Goal: Task Accomplishment & Management: Use online tool/utility

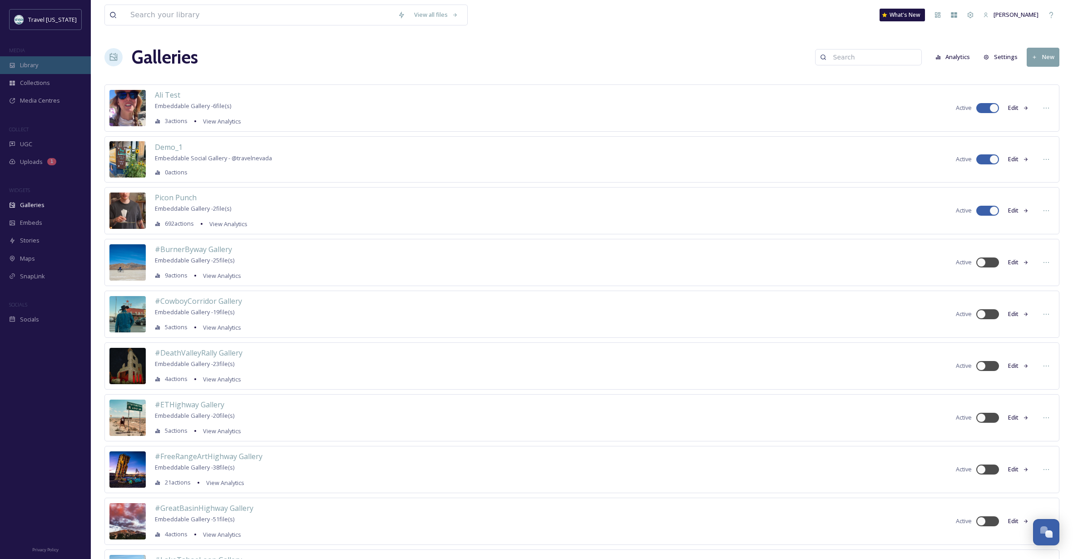
click at [27, 65] on span "Library" at bounding box center [29, 65] width 18 height 9
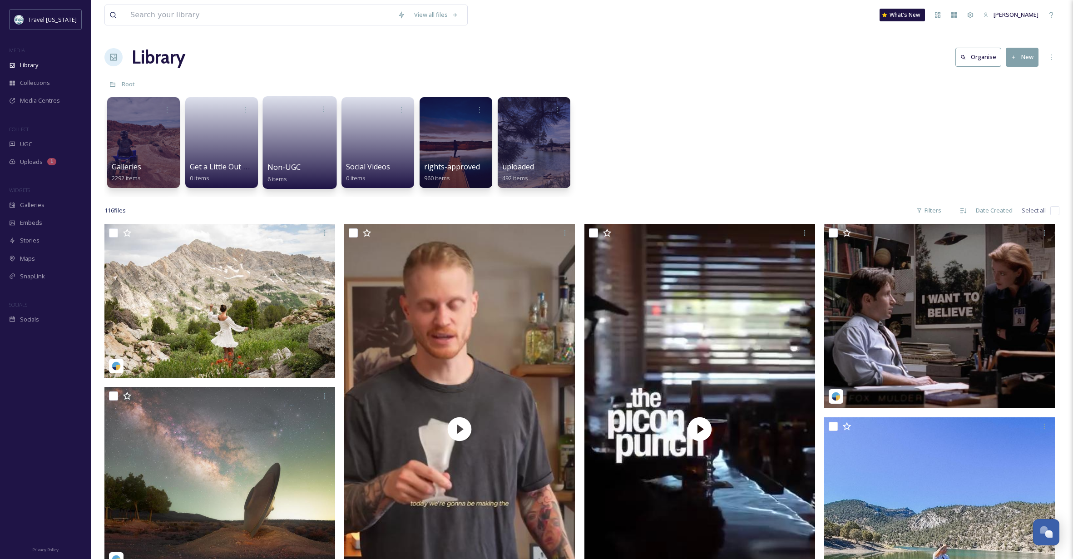
click at [308, 134] on link at bounding box center [300, 140] width 65 height 44
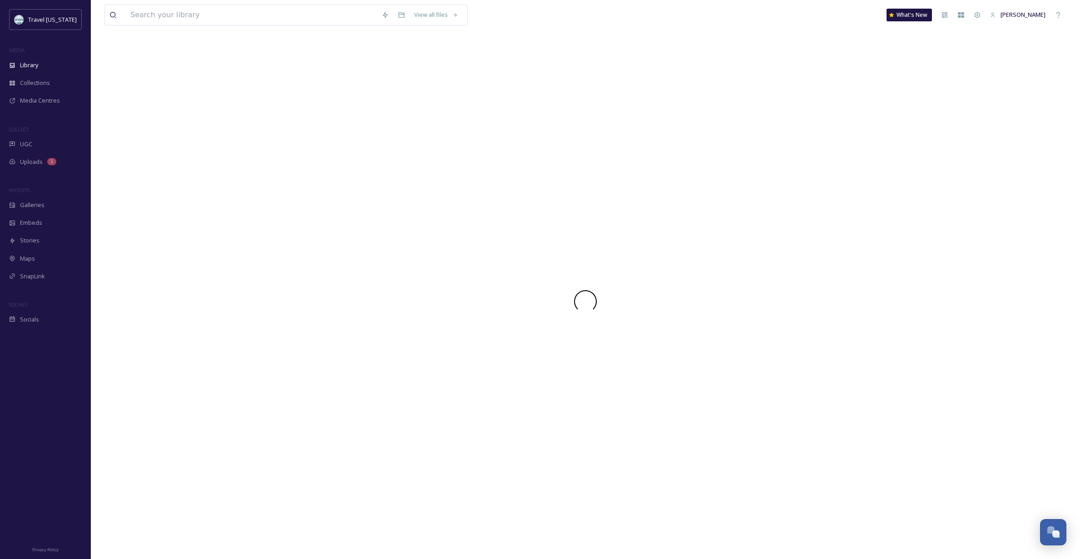
scroll to position [0, 0]
click at [981, 14] on icon at bounding box center [977, 14] width 7 height 7
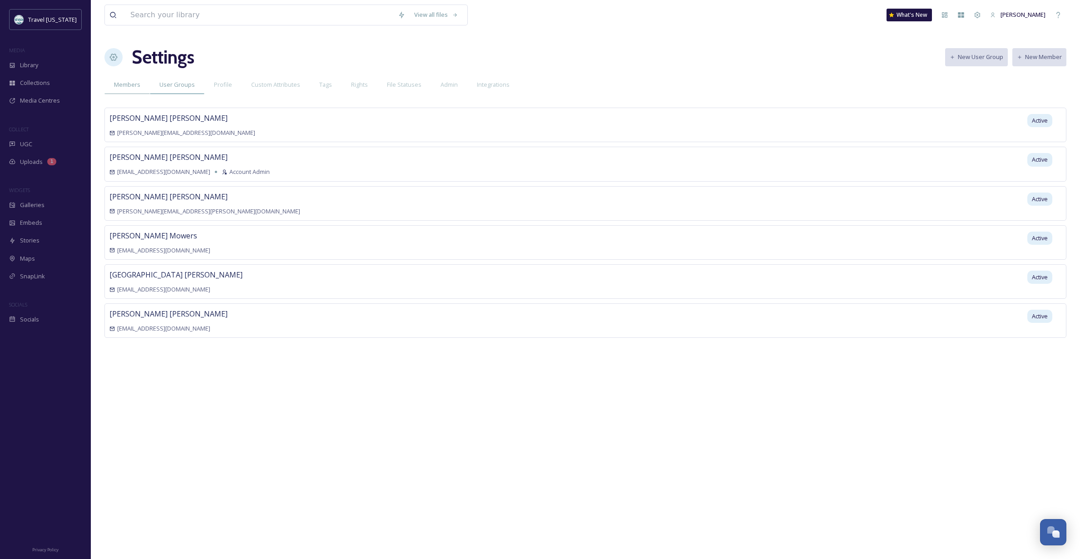
scroll to position [0, 0]
click at [357, 81] on span "Rights" at bounding box center [359, 84] width 17 height 9
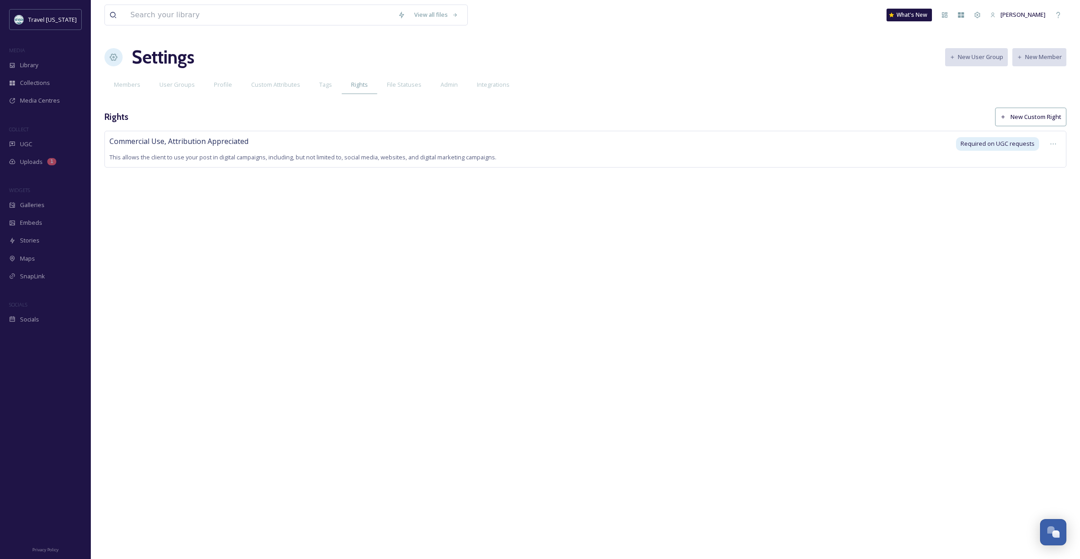
click at [1044, 115] on button "New Custom Right" at bounding box center [1030, 117] width 71 height 19
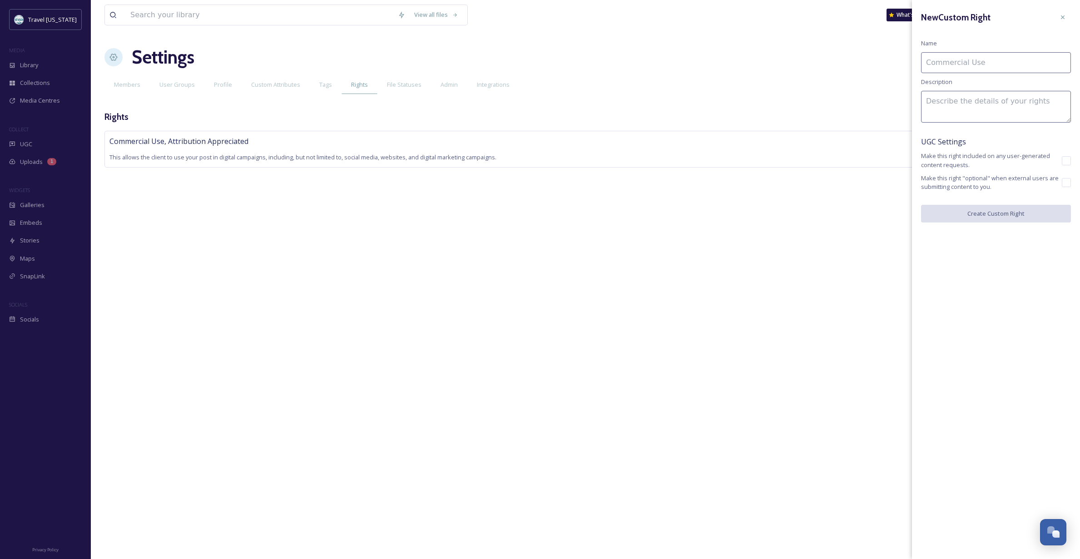
click at [957, 63] on input at bounding box center [996, 62] width 150 height 21
type input "Editorial only"
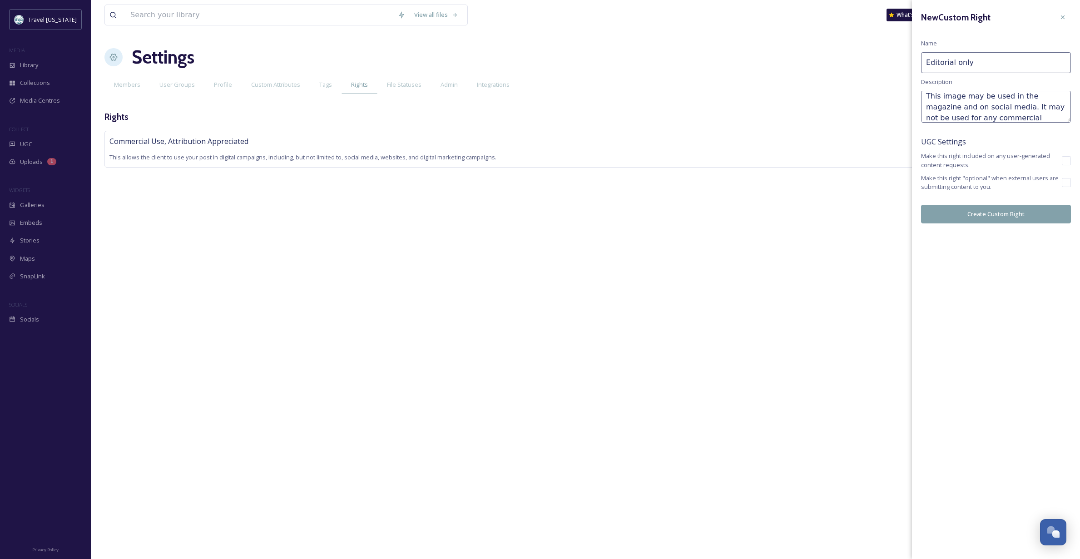
scroll to position [22, 0]
type textarea "This image may be used in the magazine and on social media. It may not be used …"
click at [998, 214] on button "Create Custom Right" at bounding box center [996, 214] width 150 height 19
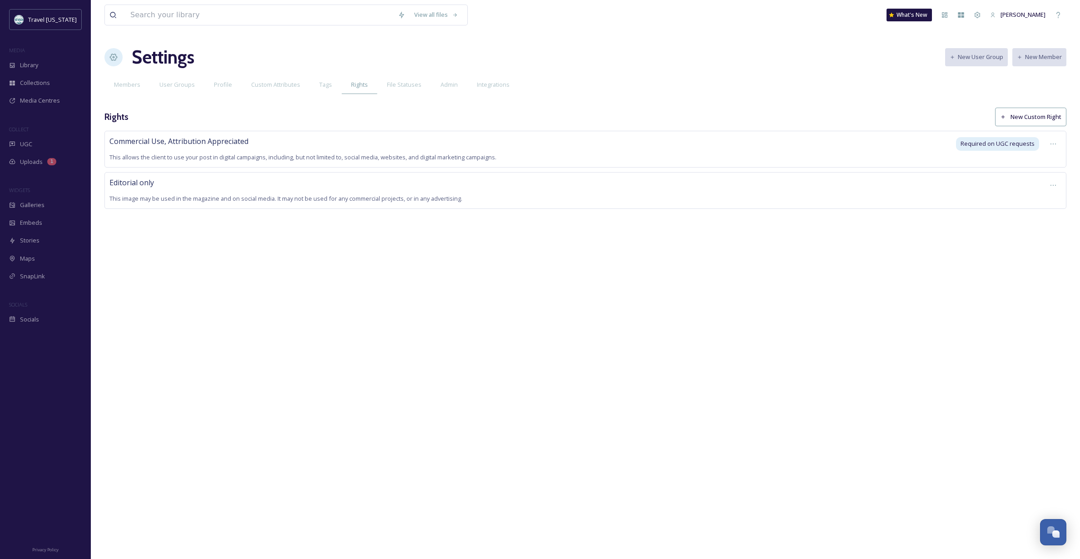
scroll to position [0, 0]
click at [1051, 184] on icon at bounding box center [1053, 185] width 7 height 7
click at [1031, 223] on span "Edit Right" at bounding box center [1031, 223] width 25 height 9
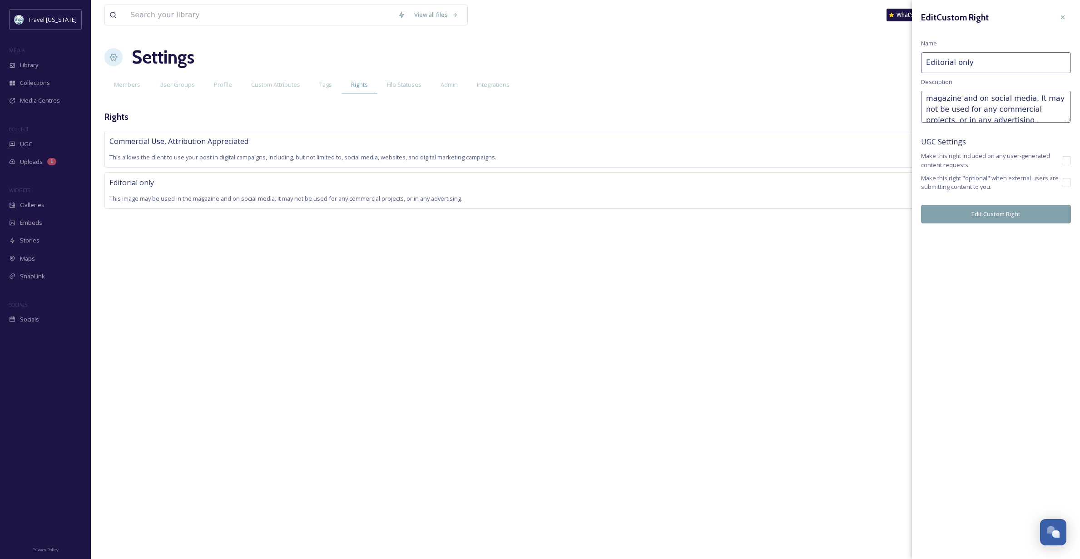
scroll to position [12, 0]
click at [1024, 101] on textarea "This image may be used in the magazine and on social media. It may not be used …" at bounding box center [996, 107] width 150 height 32
click at [993, 111] on textarea "This image may be used in the magazine and on social media (please credit non-s…" at bounding box center [996, 107] width 150 height 32
type textarea "This image may be used in the magazine and on social media (please credit non-s…"
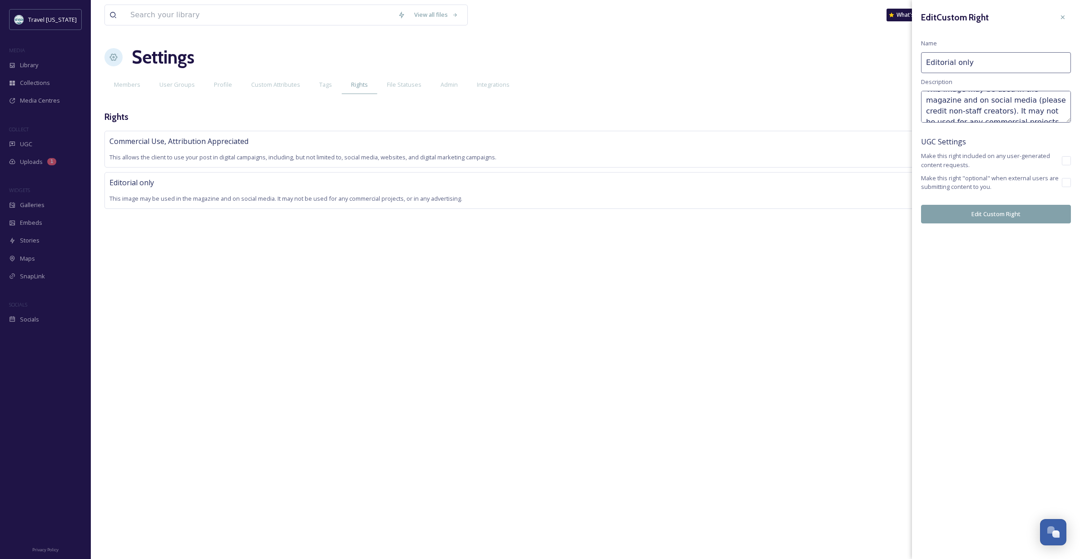
click at [1005, 210] on button "Edit Custom Right" at bounding box center [996, 214] width 150 height 19
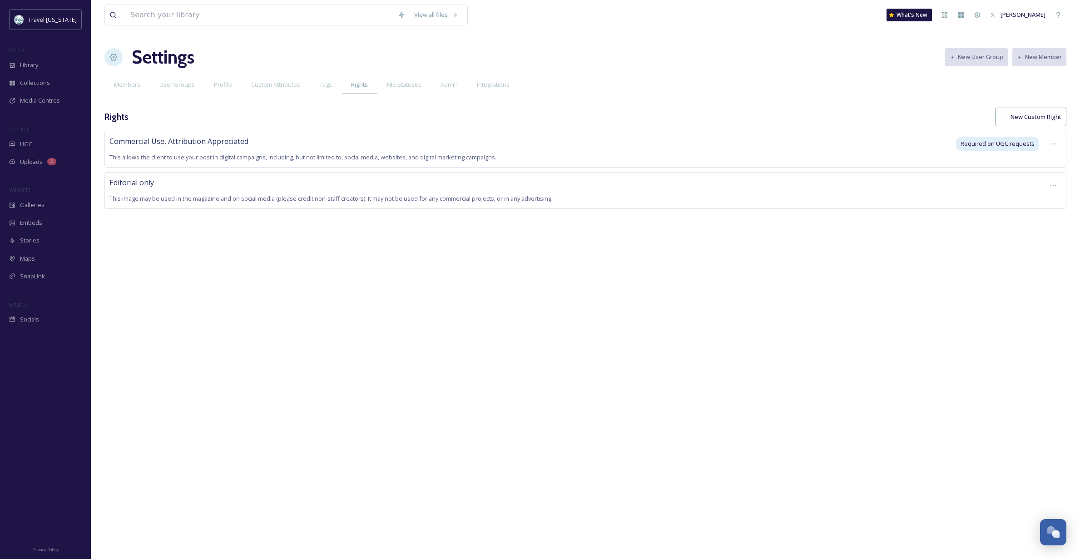
click at [452, 328] on div "View all files What's New [PERSON_NAME] Settings New User Group New Member Memb…" at bounding box center [585, 279] width 989 height 559
click at [349, 268] on div "View all files What's New [PERSON_NAME] Settings New User Group New Member Memb…" at bounding box center [585, 279] width 989 height 559
click at [1056, 186] on icon at bounding box center [1053, 185] width 7 height 7
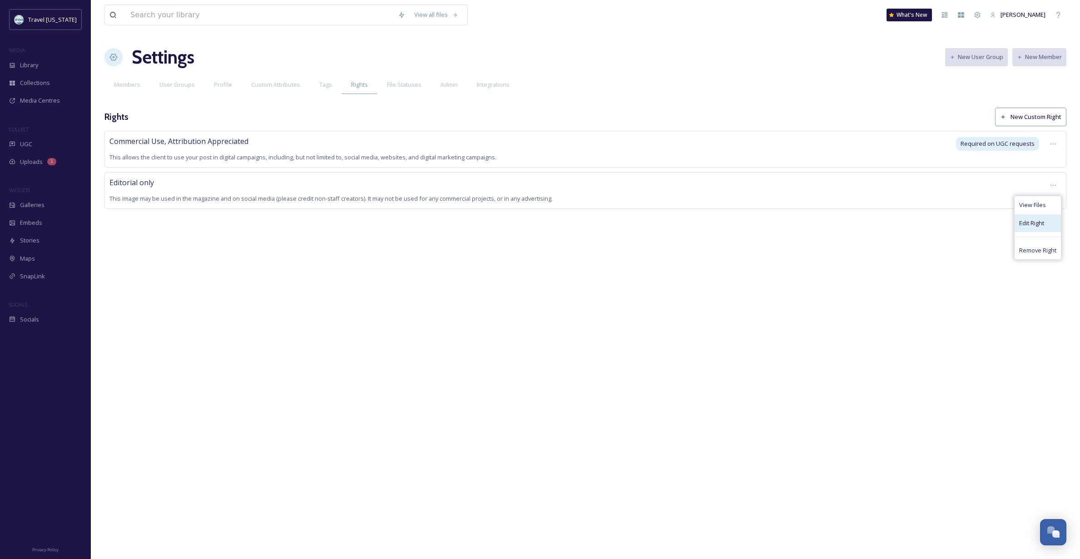
click at [1037, 220] on span "Edit Right" at bounding box center [1031, 223] width 25 height 9
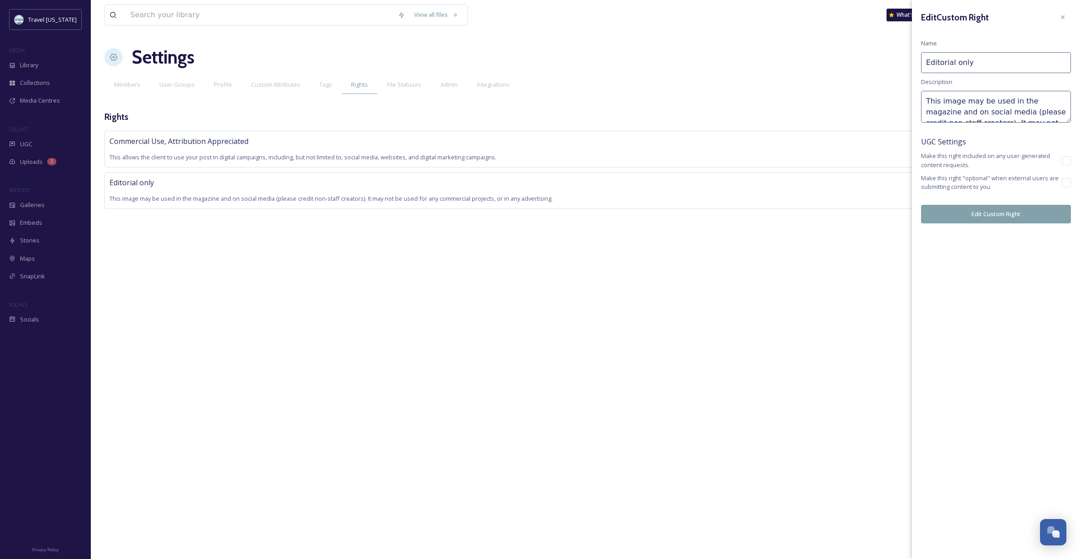
scroll to position [0, 0]
click at [1044, 111] on textarea "This image may be used in the magazine and on social media (please credit non-s…" at bounding box center [996, 107] width 150 height 32
type textarea "This image may be used in the magazine and on social media (must credit non-sta…"
click at [1003, 217] on button "Edit Custom Right" at bounding box center [996, 214] width 150 height 19
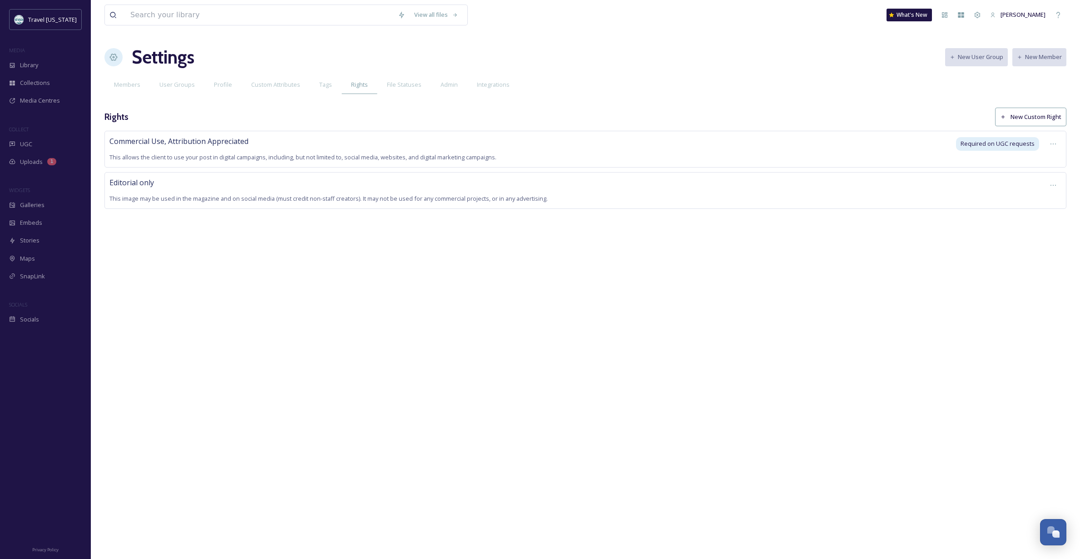
click at [872, 197] on div "Editorial only This image may be used in the magazine and on social media (must…" at bounding box center [574, 190] width 931 height 27
click at [1053, 184] on icon at bounding box center [1053, 185] width 7 height 7
click at [1035, 222] on span "Edit Right" at bounding box center [1031, 223] width 25 height 9
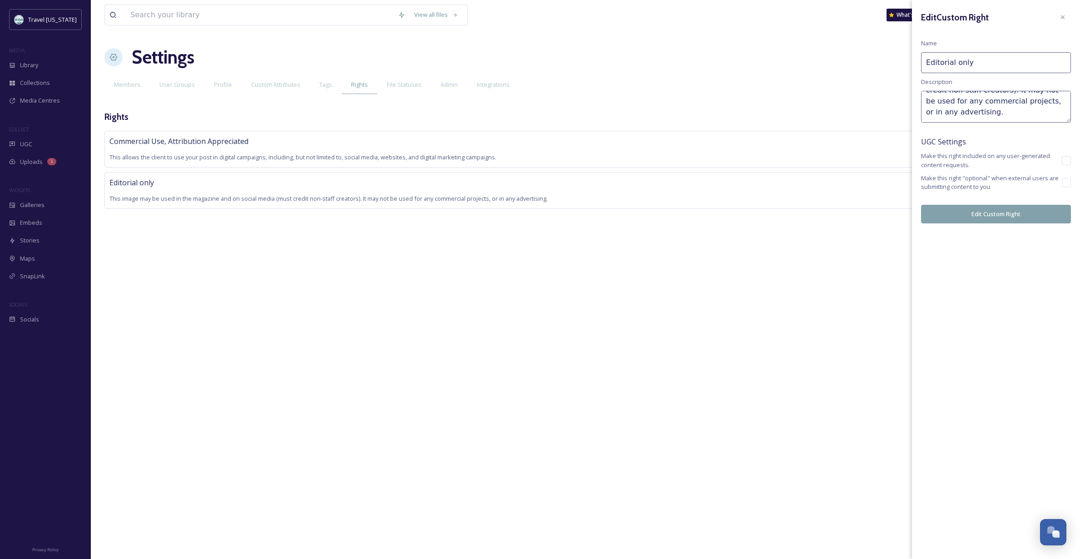
scroll to position [33, 0]
click at [981, 112] on textarea "This image may be used in the magazine and on social media (must credit non-sta…" at bounding box center [996, 107] width 150 height 32
type textarea "This image may be used in the magazine and on social media (must credit non-sta…"
click at [1007, 211] on button "Edit Custom Right" at bounding box center [996, 214] width 150 height 19
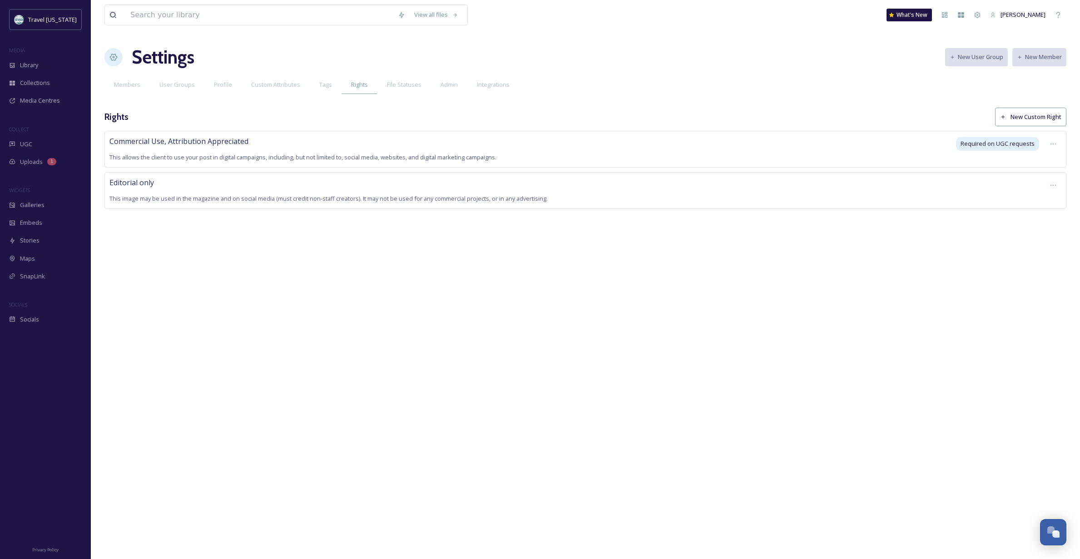
click at [449, 319] on div "View all files What's New [PERSON_NAME] Settings New User Group New Member Memb…" at bounding box center [585, 279] width 989 height 559
click at [816, 97] on div "View all files What's New [PERSON_NAME] Settings New User Group New Member Memb…" at bounding box center [585, 279] width 989 height 559
click at [1042, 115] on button "New Custom Right" at bounding box center [1030, 117] width 71 height 19
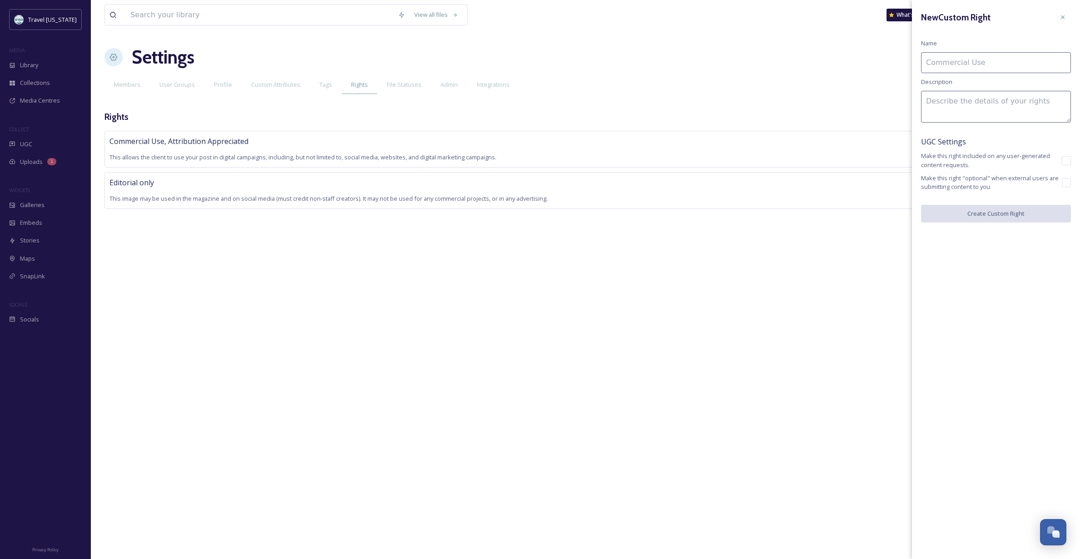
click at [981, 63] on input at bounding box center [996, 62] width 150 height 21
type input "Limited Use, Expires (see notes)"
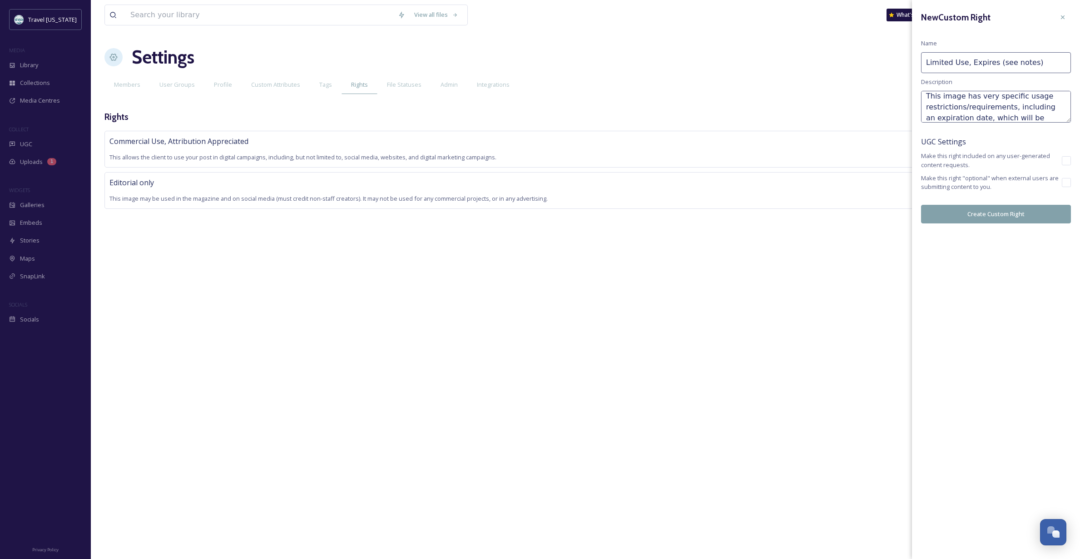
scroll to position [0, 0]
click at [1005, 109] on textarea "This image has very specific usage restrictions/requirements, including an expi…" at bounding box center [996, 107] width 150 height 32
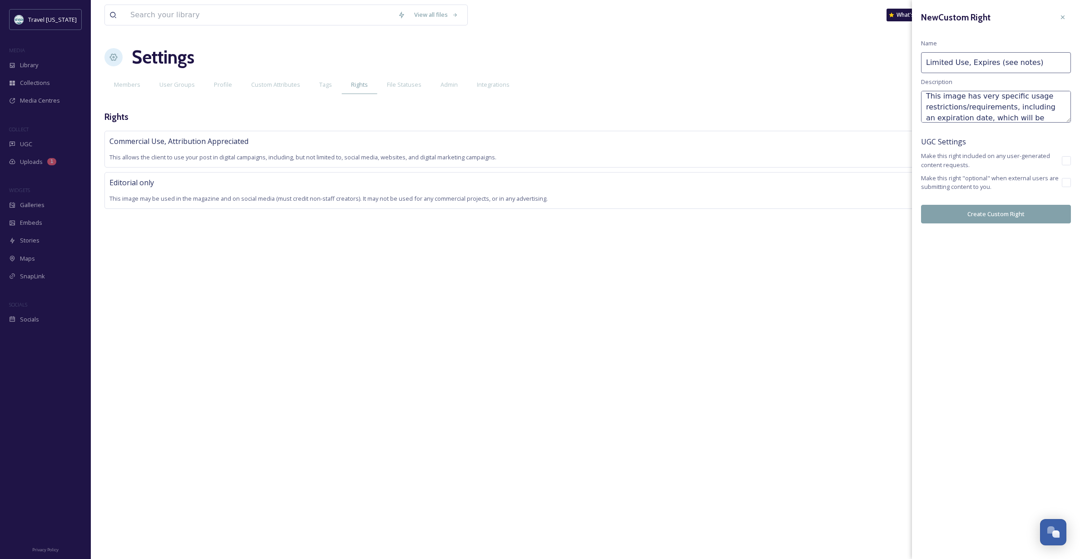
scroll to position [0, 0]
type textarea "This image has very specific usage restrictions/requirements, including an expi…"
click at [995, 210] on button "Create Custom Right" at bounding box center [996, 214] width 150 height 19
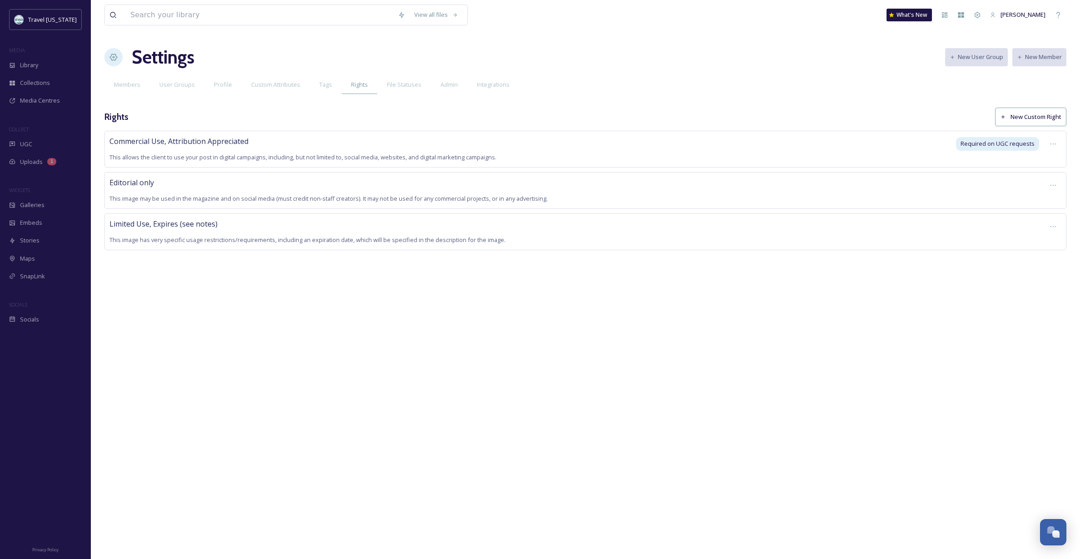
click at [1029, 116] on button "New Custom Right" at bounding box center [1030, 117] width 71 height 19
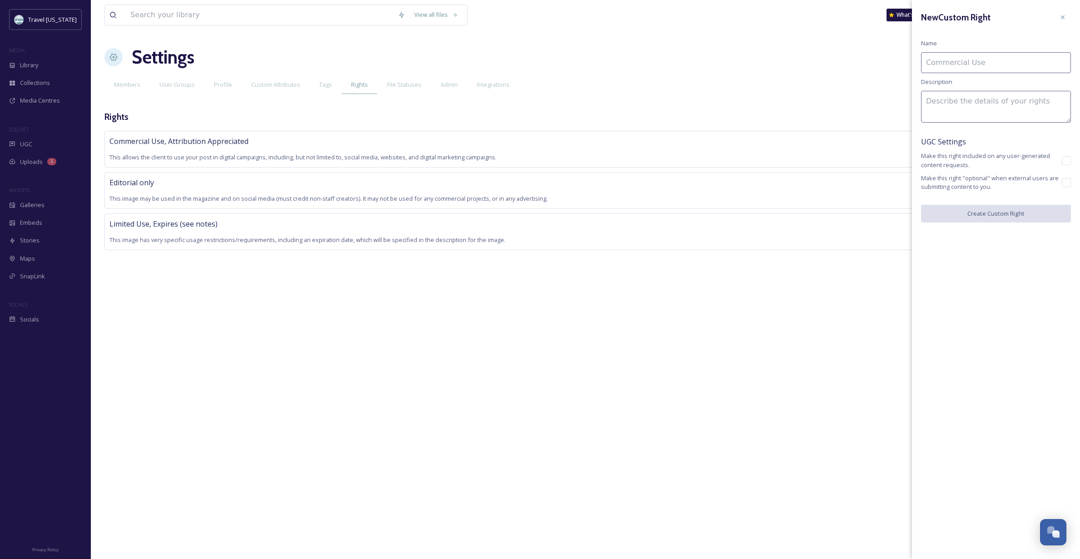
click at [977, 61] on input at bounding box center [996, 62] width 150 height 21
type input "Limited Use, In Perpetuity (see notes)"
click at [933, 100] on textarea at bounding box center [996, 107] width 150 height 32
paste textarea "This image has very specific usage restrictions/requirements, including an expi…"
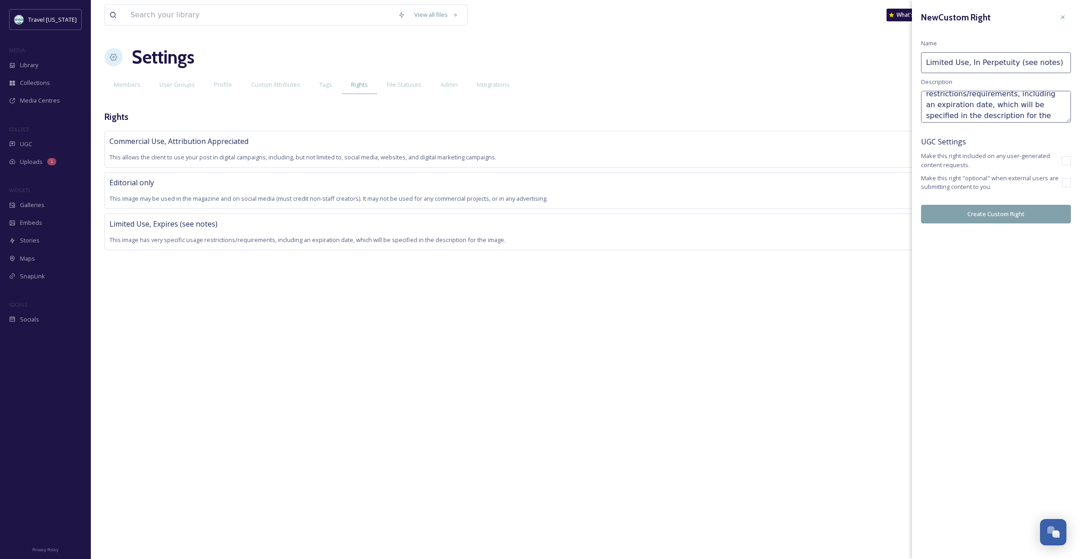
scroll to position [19, 0]
drag, startPoint x: 974, startPoint y: 106, endPoint x: 1012, endPoint y: 94, distance: 38.9
click at [1012, 94] on textarea "This image has very specific usage restrictions/requirements, including an expi…" at bounding box center [996, 107] width 150 height 32
type textarea "This image has very specific usage restrictions/requirements, which will be spe…"
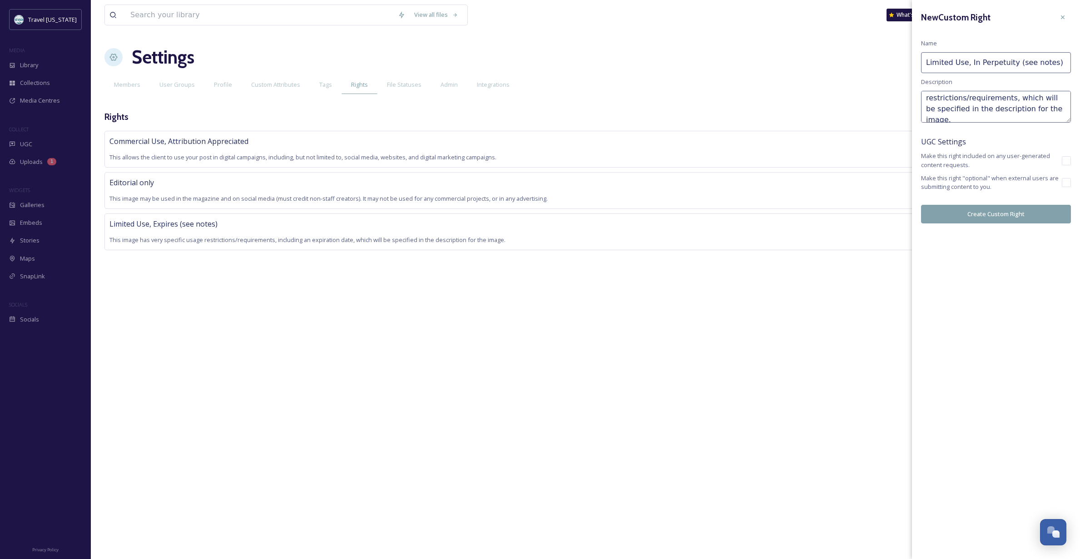
click at [1015, 210] on button "Create Custom Right" at bounding box center [996, 214] width 150 height 19
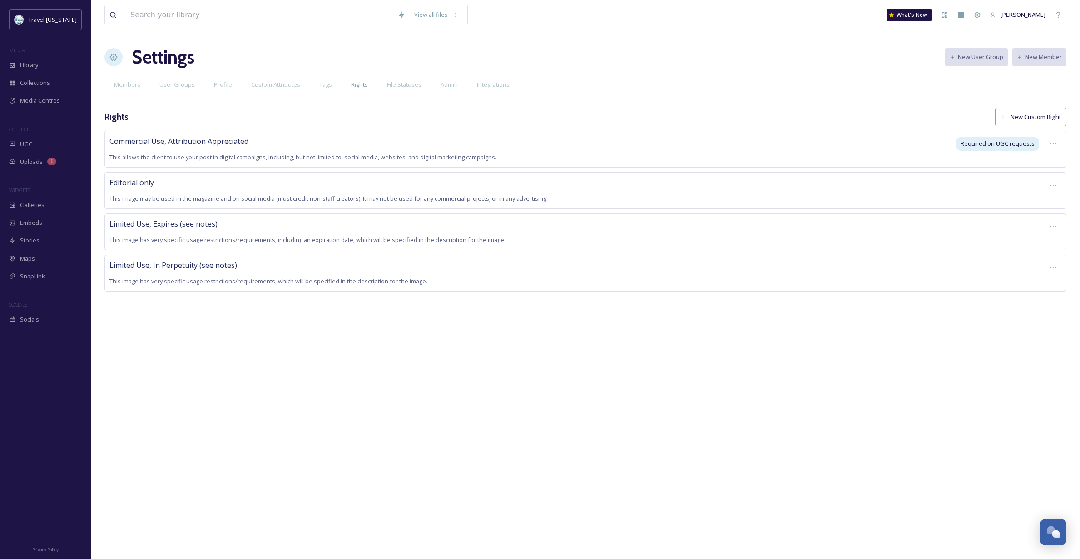
scroll to position [0, 0]
click at [539, 402] on div "View all files What's New [PERSON_NAME] Settings New User Group New Member Memb…" at bounding box center [585, 279] width 989 height 559
click at [1039, 115] on button "New Custom Right" at bounding box center [1030, 117] width 71 height 19
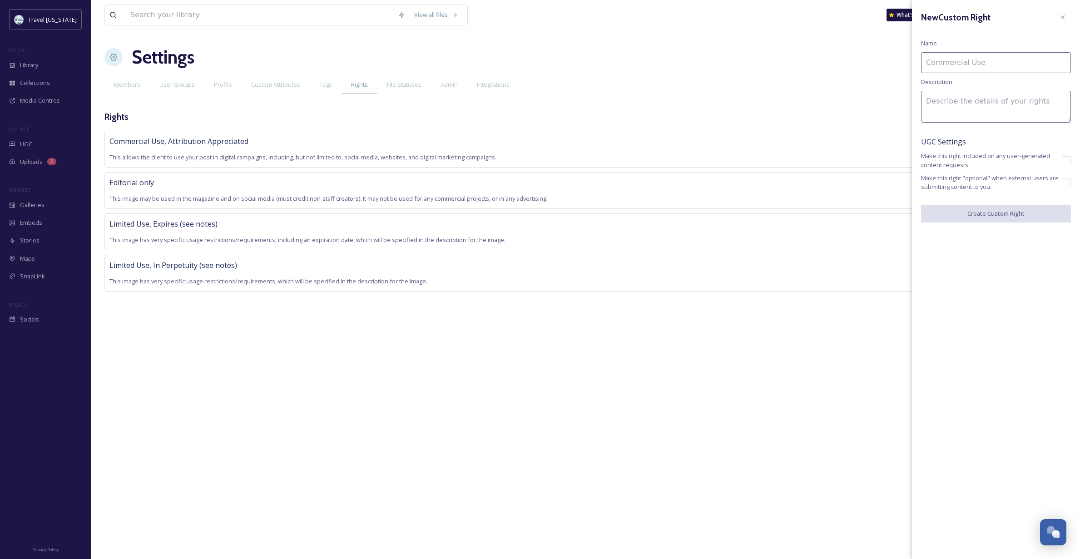
click at [947, 61] on input at bounding box center [996, 62] width 150 height 21
type input "Commercial Use Worldwide, expires, credit required"
click at [940, 105] on textarea at bounding box center [996, 107] width 150 height 32
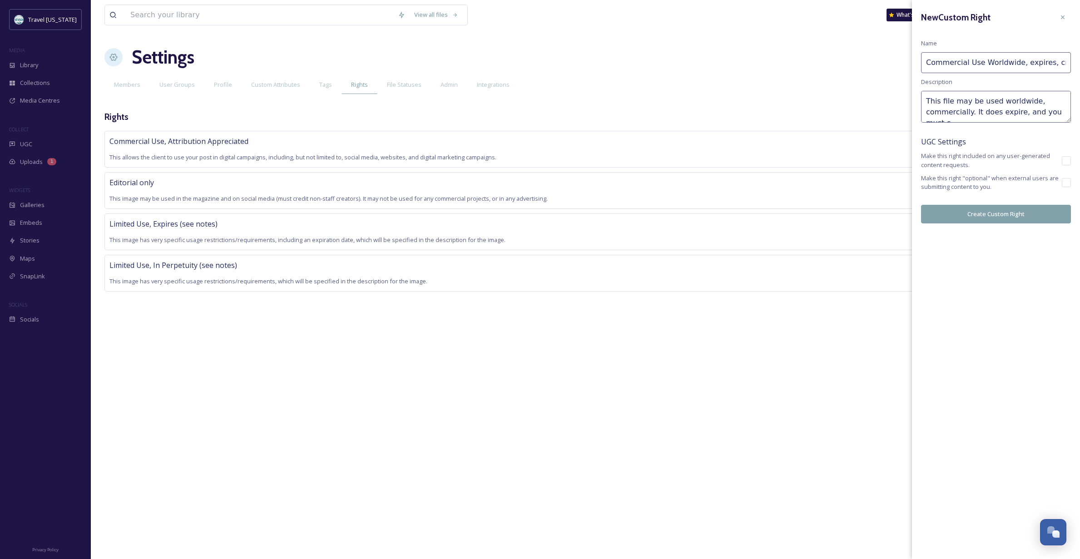
scroll to position [5, 0]
type textarea "This file may be used worldwide, commercially. It does expire, and you must cre…"
click at [996, 211] on button "Create Custom Right" at bounding box center [996, 214] width 150 height 19
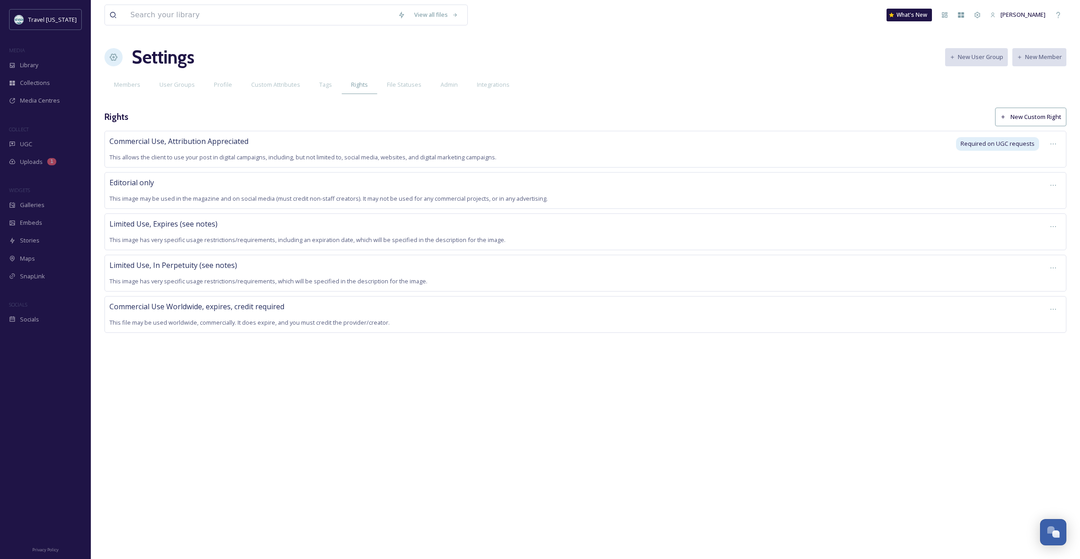
click at [318, 277] on span "This image has very specific usage restrictions/requirements, which will be spe…" at bounding box center [268, 281] width 318 height 8
click at [1054, 262] on div at bounding box center [1053, 268] width 16 height 16
click at [1037, 304] on span "Edit Right" at bounding box center [1031, 306] width 25 height 9
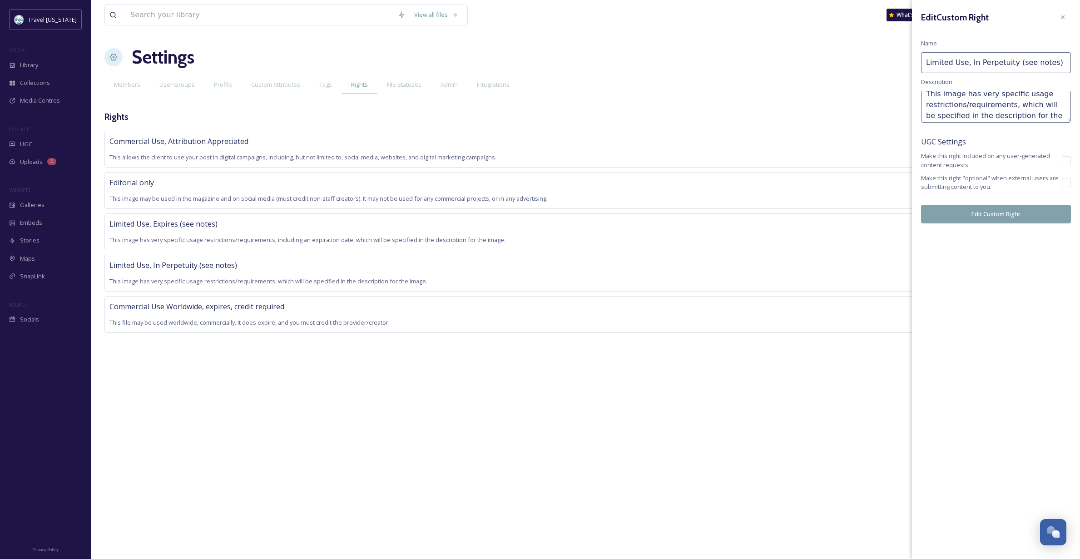
scroll to position [10, 0]
click at [937, 112] on textarea "This image has very specific usage restrictions/requirements, which will be spe…" at bounding box center [996, 107] width 150 height 32
type textarea "This image has very specific usage restrictions/requirements, which will be cla…"
click at [1002, 215] on button "Edit Custom Right" at bounding box center [996, 214] width 150 height 19
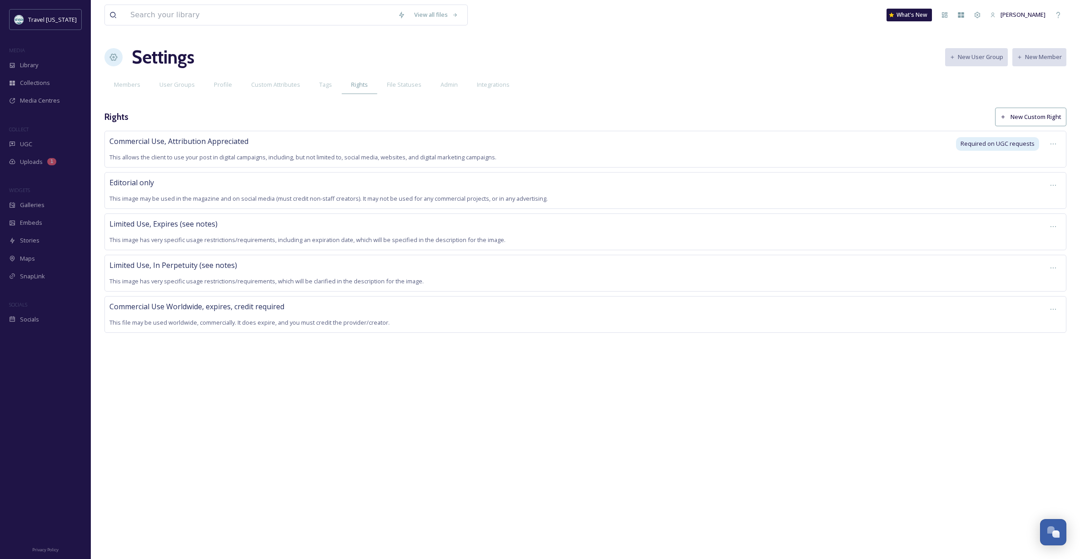
click at [323, 237] on span "This image has very specific usage restrictions/requirements, including an expi…" at bounding box center [307, 240] width 396 height 8
click at [1054, 224] on icon at bounding box center [1053, 226] width 7 height 7
click at [1029, 264] on span "Edit Right" at bounding box center [1031, 264] width 25 height 9
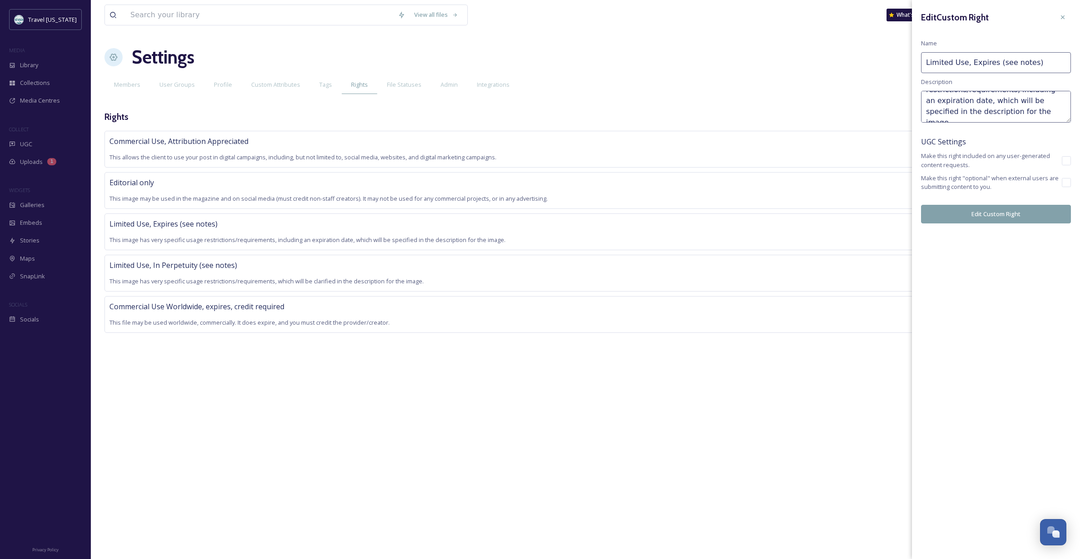
scroll to position [22, 0]
click at [1033, 101] on textarea "This image has very specific usage restrictions/requirements, including an expi…" at bounding box center [996, 107] width 150 height 32
type textarea "This image has very specific usage restrictions/requirements, including an expi…"
click at [974, 212] on button "Edit Custom Right" at bounding box center [996, 214] width 150 height 19
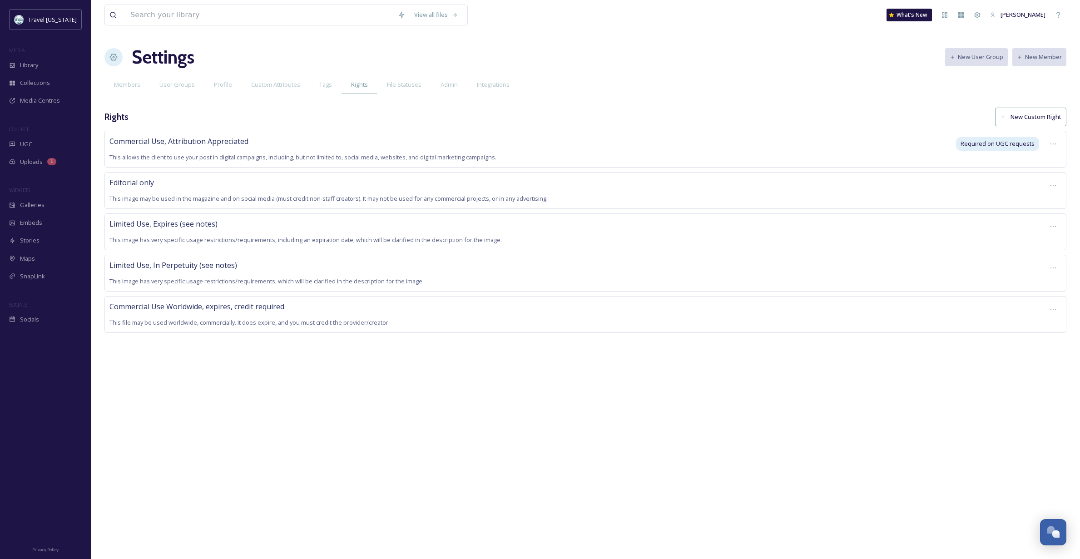
click at [334, 184] on div "Editorial only This image may be used in the magazine and on social media (must…" at bounding box center [574, 190] width 931 height 27
click at [508, 201] on span "This image may be used in the magazine and on social media (must credit non-sta…" at bounding box center [328, 198] width 438 height 8
click at [1050, 184] on icon at bounding box center [1053, 185] width 7 height 7
click at [1033, 221] on span "Edit Right" at bounding box center [1031, 223] width 25 height 9
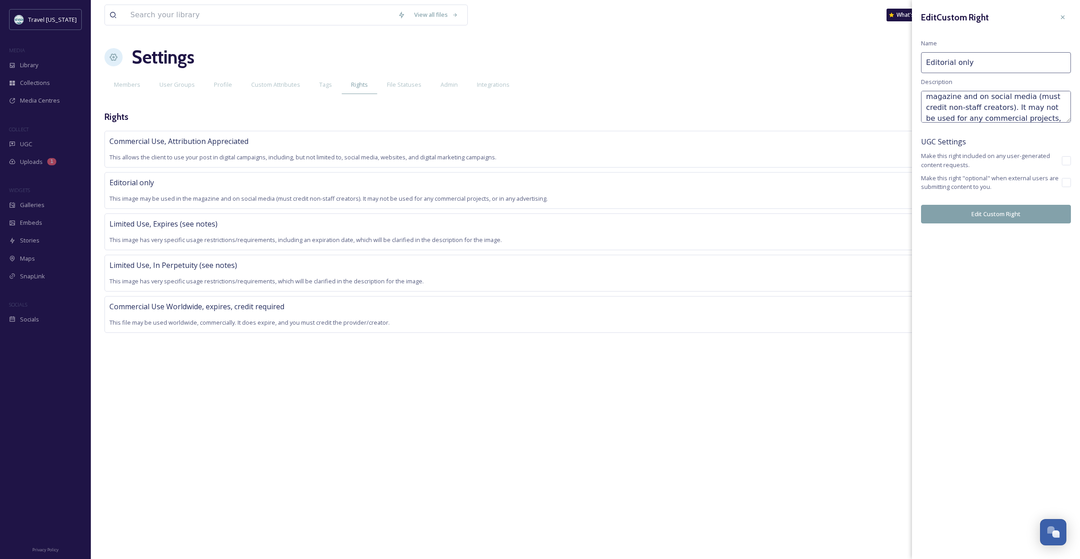
scroll to position [19, 0]
click at [981, 104] on textarea "This image may be used in the magazine and on social media (must credit non-sta…" at bounding box center [996, 107] width 150 height 32
type textarea "This image may be used in the magazine and on social media (must credit non-sta…"
click at [979, 214] on button "Edit Custom Right" at bounding box center [996, 214] width 150 height 19
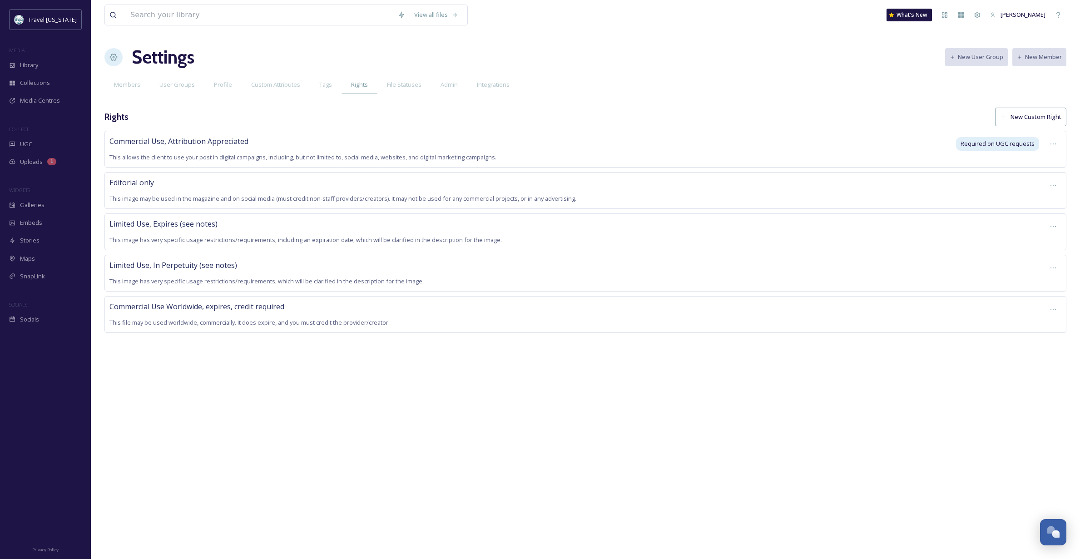
click at [241, 374] on div "View all files What's New [PERSON_NAME] Settings New User Group New Member Memb…" at bounding box center [585, 279] width 989 height 559
click at [1030, 117] on button "New Custom Right" at bounding box center [1030, 117] width 71 height 19
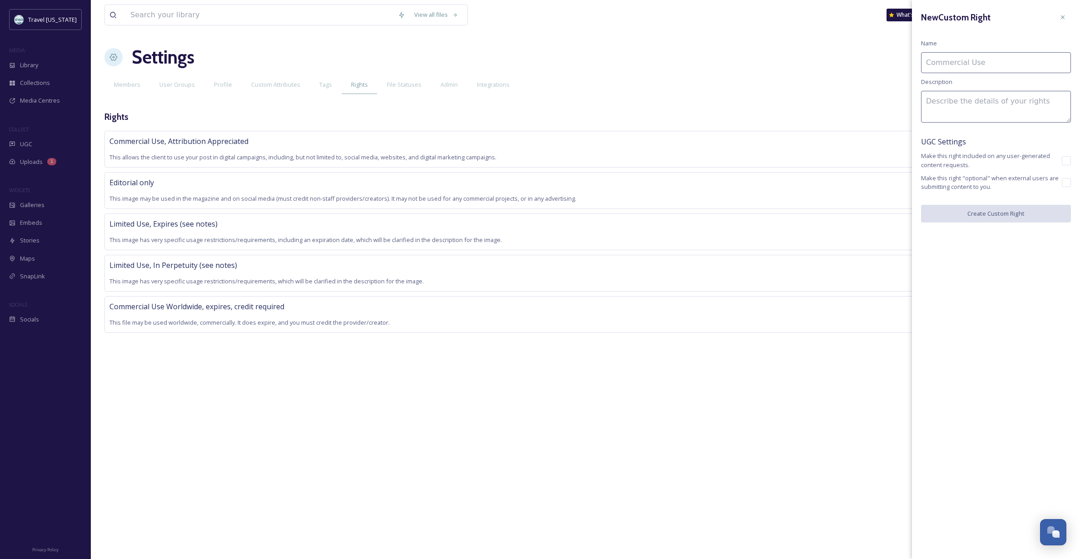
click at [979, 64] on input at bounding box center [996, 62] width 150 height 21
type input "Commercial Use Worldwide, in perpetuity, credit required"
click at [964, 100] on textarea at bounding box center [996, 107] width 150 height 32
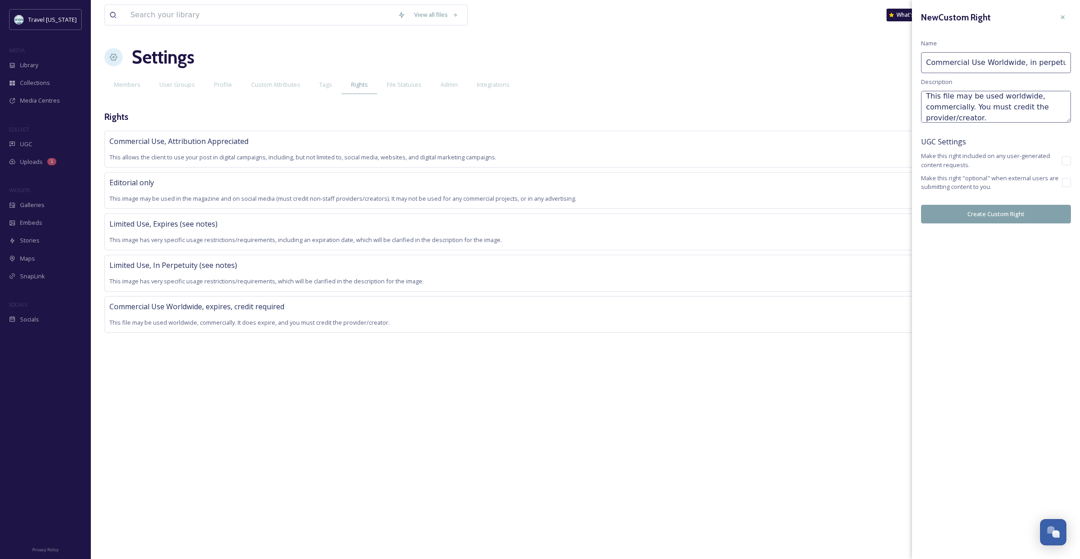
scroll to position [0, 0]
type textarea "This file may be used worldwide, commercially. You must credit the provider/cre…"
click at [996, 213] on button "Create Custom Right" at bounding box center [996, 214] width 150 height 19
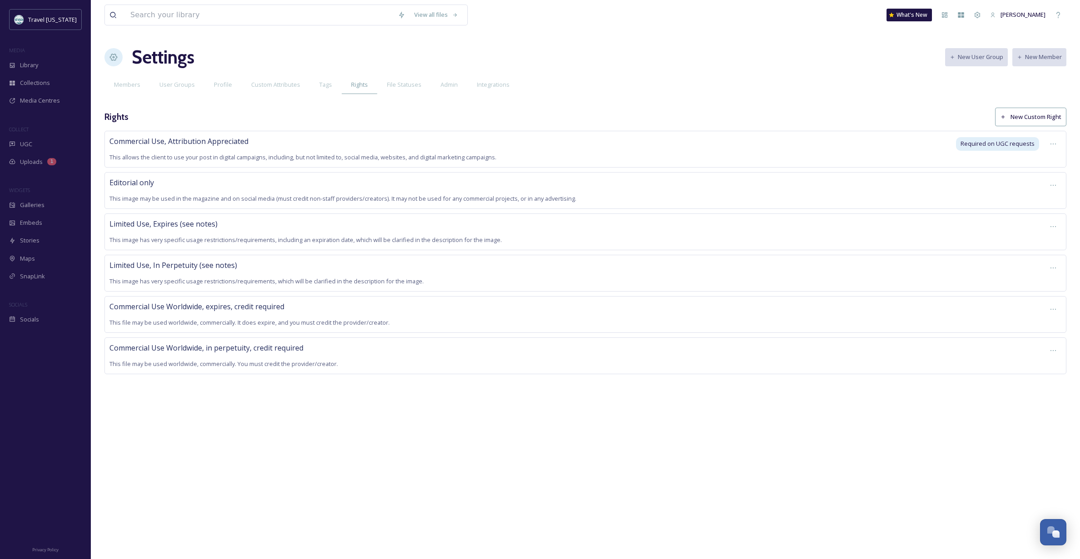
click at [245, 274] on div "Limited Use, In Perpetuity (see notes) This image has very specific usage restr…" at bounding box center [574, 273] width 931 height 27
click at [1055, 266] on icon at bounding box center [1053, 267] width 7 height 7
click at [1041, 302] on span "Edit Right" at bounding box center [1031, 306] width 25 height 9
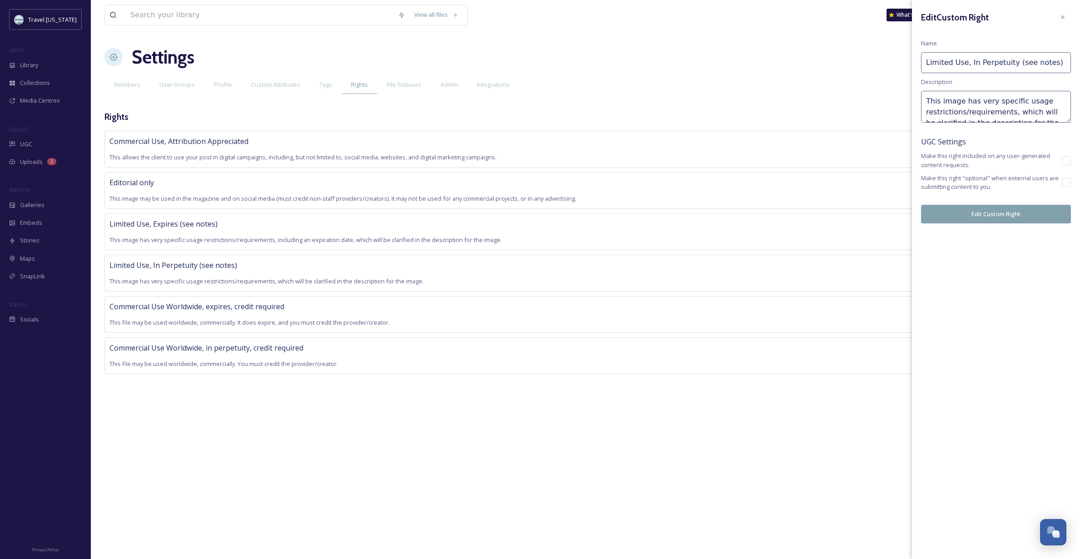
click at [953, 102] on textarea "This image has very specific usage restrictions/requirements, which will be cla…" at bounding box center [996, 107] width 150 height 32
type textarea "This file has very specific usage restrictions/requirements, which will be clar…"
click at [1023, 214] on button "Edit Custom Right" at bounding box center [996, 214] width 150 height 19
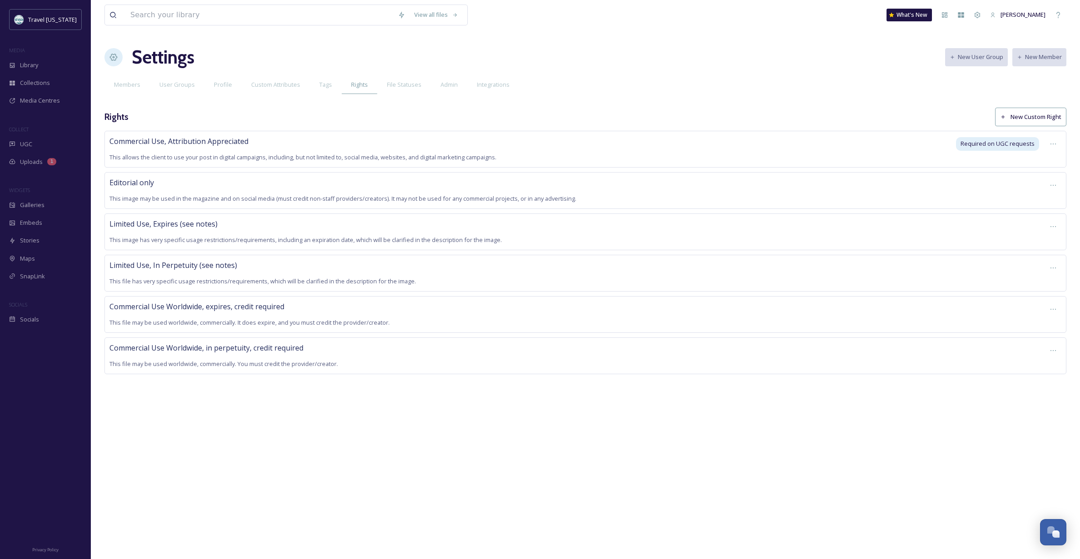
click at [273, 230] on div "Limited Use, Expires (see notes) This image has very specific usage restriction…" at bounding box center [574, 231] width 931 height 27
click at [1053, 226] on icon at bounding box center [1053, 226] width 5 height 1
click at [1032, 265] on span "Edit Right" at bounding box center [1031, 264] width 25 height 9
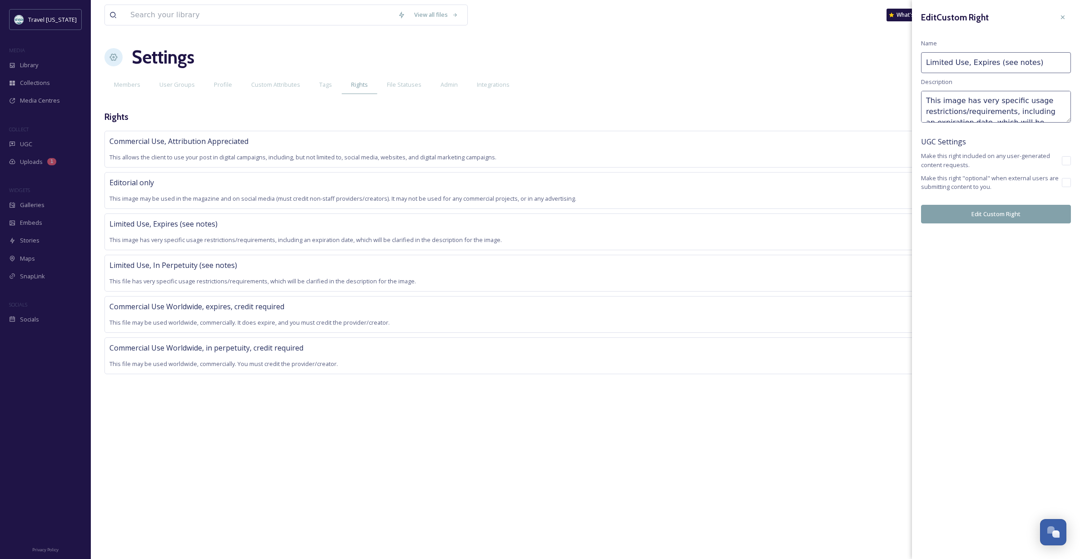
scroll to position [1, 0]
click at [953, 98] on textarea "This image has very specific usage restrictions/requirements, including an expi…" at bounding box center [996, 107] width 150 height 32
type textarea "This file has very specific usage restrictions/requirements, including an expir…"
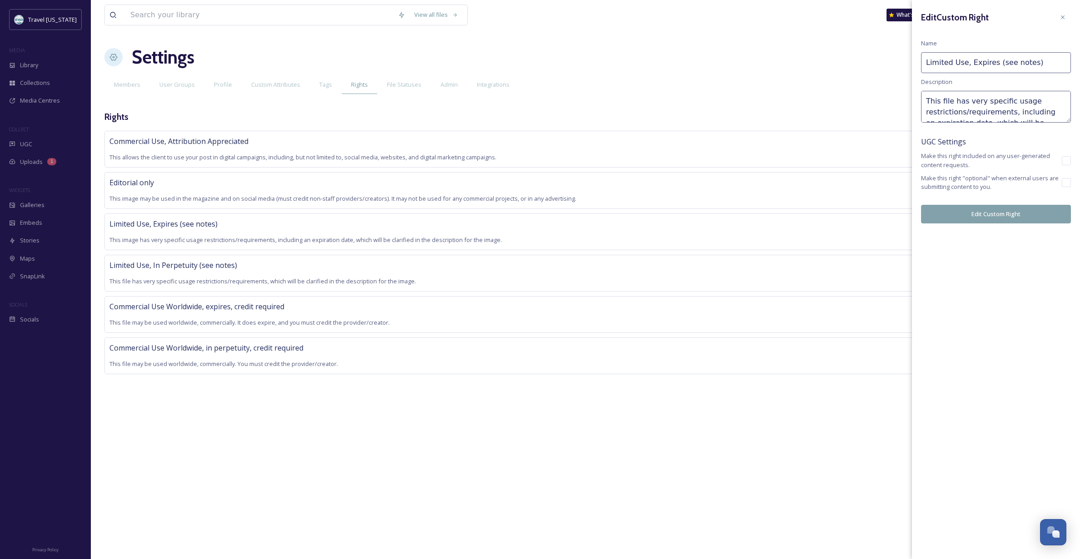
click at [985, 214] on button "Edit Custom Right" at bounding box center [996, 214] width 150 height 19
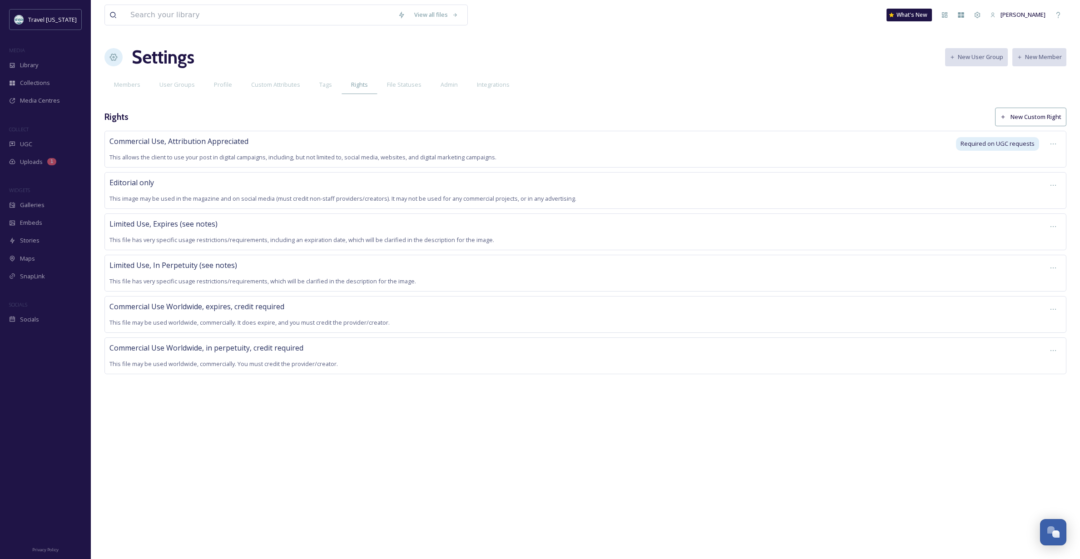
scroll to position [0, 0]
click at [265, 199] on span "This image may be used in the magazine and on social media (must credit non-sta…" at bounding box center [342, 198] width 467 height 8
click at [1051, 185] on icon at bounding box center [1053, 185] width 7 height 7
click at [1035, 219] on span "Edit Right" at bounding box center [1031, 223] width 25 height 9
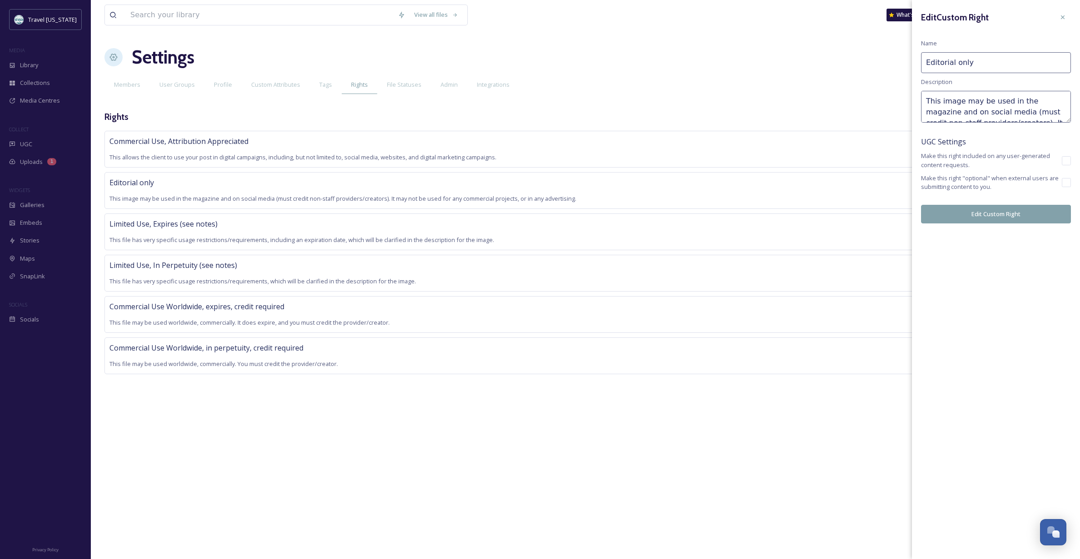
scroll to position [0, 0]
click at [952, 103] on textarea "This image may be used in the magazine and on social media (must credit non-sta…" at bounding box center [996, 107] width 150 height 32
type textarea "This file may be used in the magazine and on social media (must credit non-staf…"
click at [987, 205] on button "Edit Custom Right" at bounding box center [996, 214] width 150 height 19
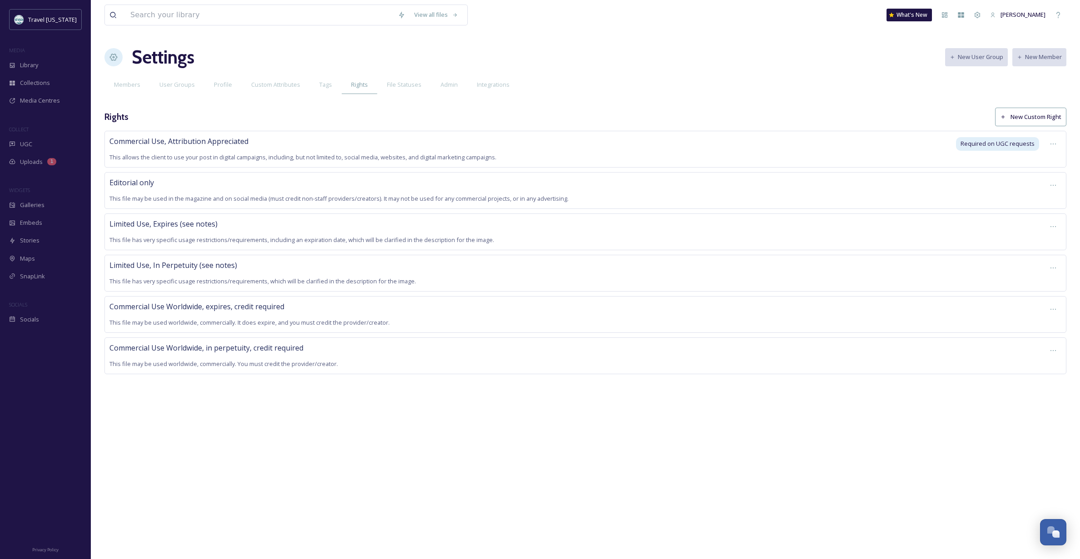
click at [273, 400] on div "View all files What's New [PERSON_NAME] Settings New User Group New Member Memb…" at bounding box center [585, 279] width 989 height 559
click at [506, 424] on div "View all files What's New [PERSON_NAME] Settings New User Group New Member Memb…" at bounding box center [585, 279] width 989 height 559
click at [1044, 118] on button "New Custom Right" at bounding box center [1030, 117] width 71 height 19
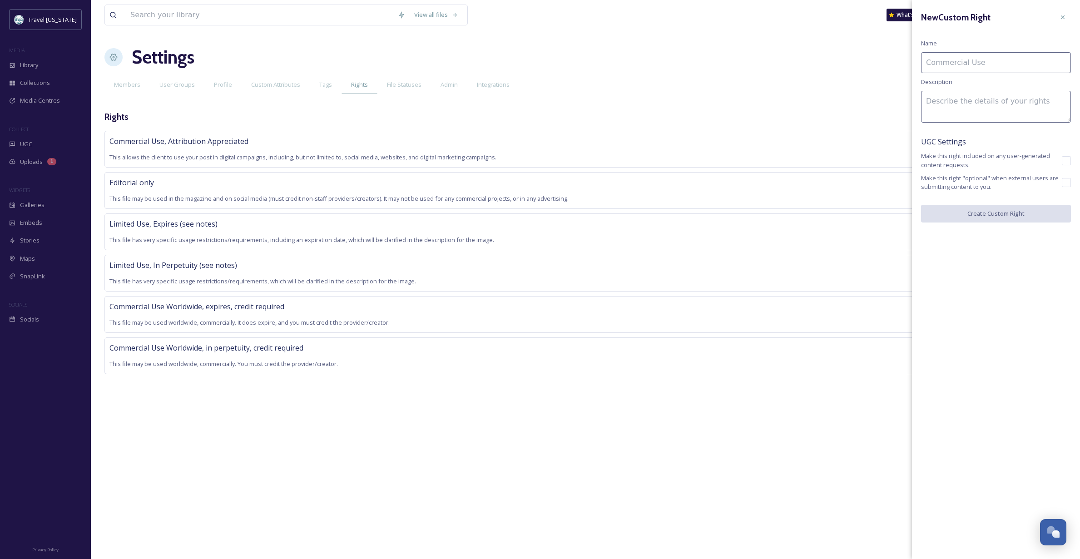
click at [991, 60] on input at bounding box center [996, 62] width 150 height 21
type input "Commercial Use Worldwide, expires, no credit required"
click at [940, 105] on textarea at bounding box center [996, 107] width 150 height 32
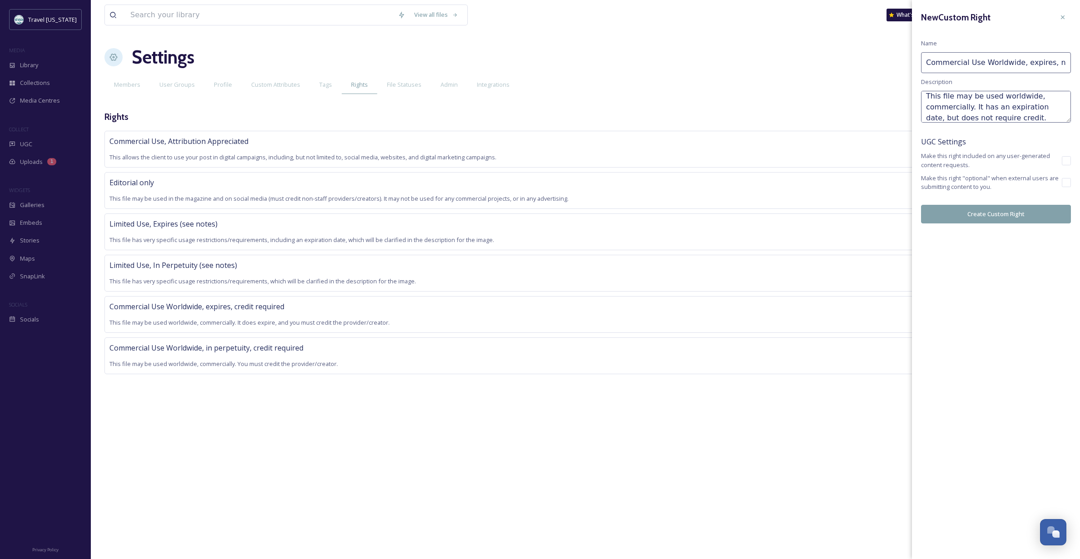
scroll to position [1, 0]
type textarea "This file may be used worldwide, commercially. It has an expiration date, but d…"
click at [995, 214] on button "Create Custom Right" at bounding box center [996, 214] width 150 height 19
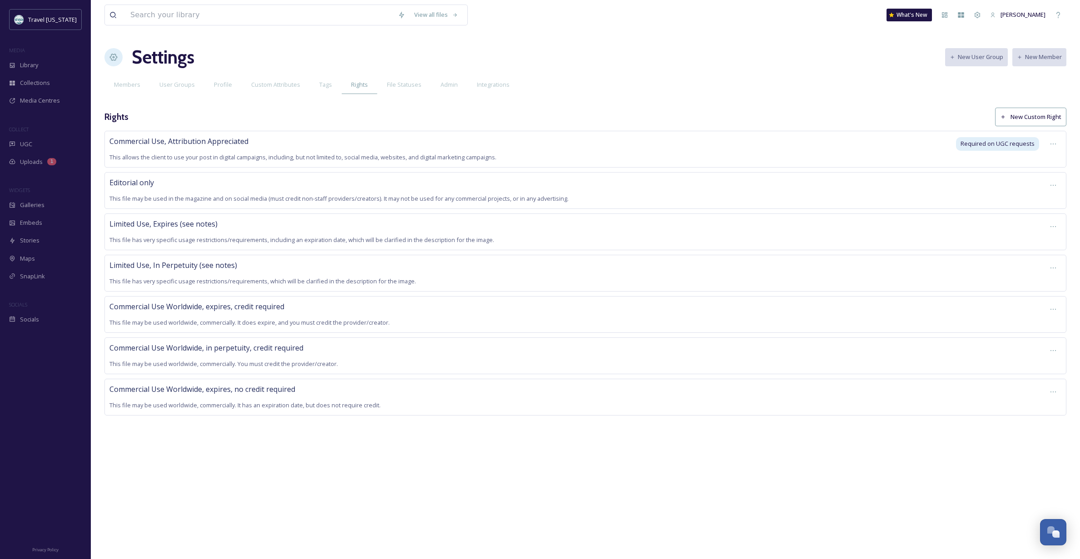
scroll to position [0, 0]
click at [1024, 116] on button "New Custom Right" at bounding box center [1030, 117] width 71 height 19
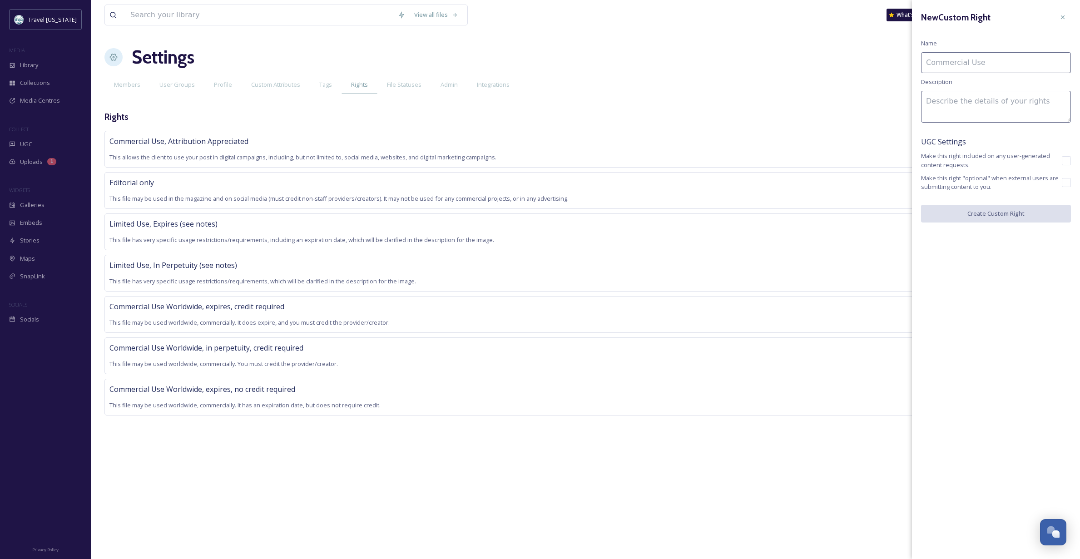
click at [976, 65] on input at bounding box center [996, 62] width 150 height 21
type input "Commercial Use Worldwide, in perpetuity, no credit required"
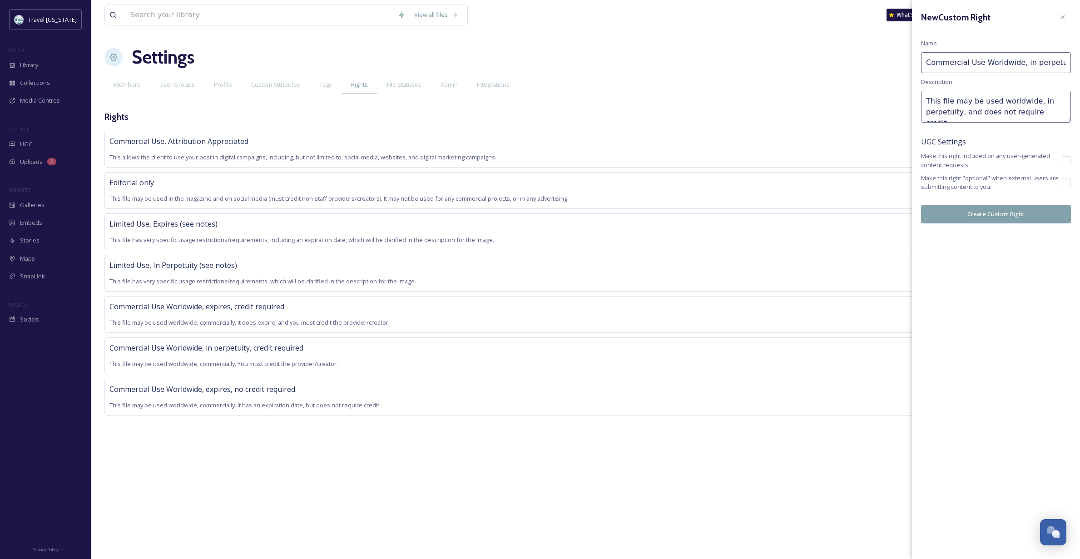
type textarea "This file may be used worldwide, in perpetuity, and does not require credit."
click at [983, 213] on button "Create Custom Right" at bounding box center [996, 214] width 150 height 19
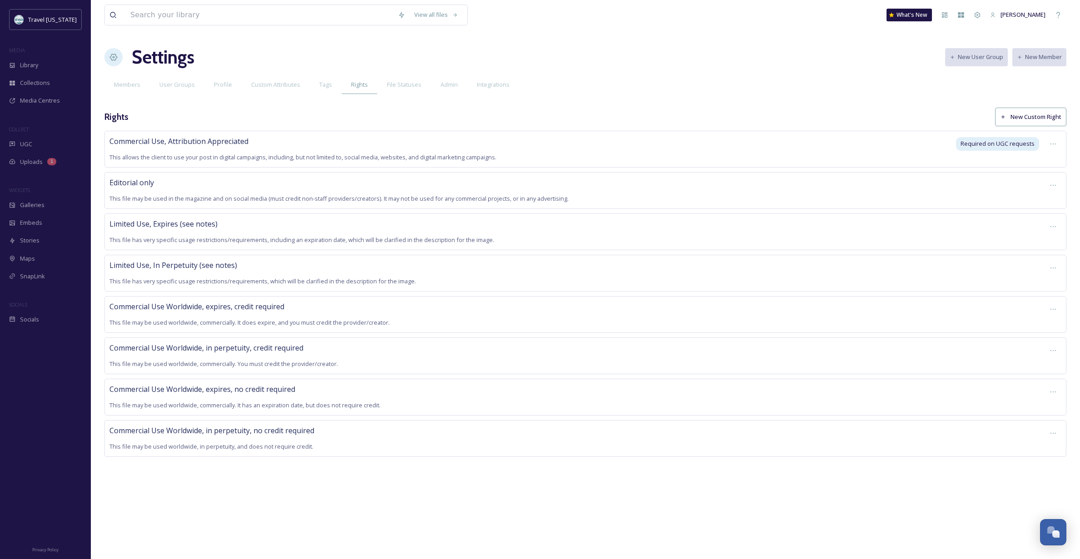
scroll to position [0, 6]
